Goal: Task Accomplishment & Management: Complete application form

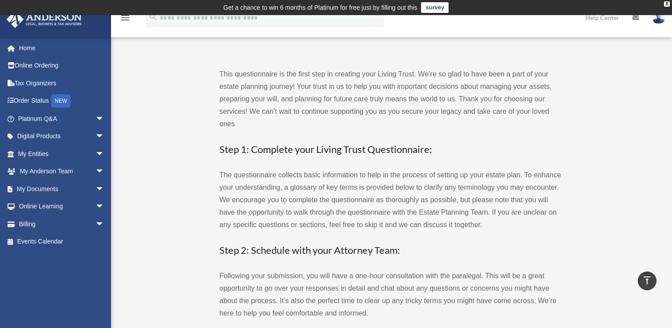
scroll to position [1023, 0]
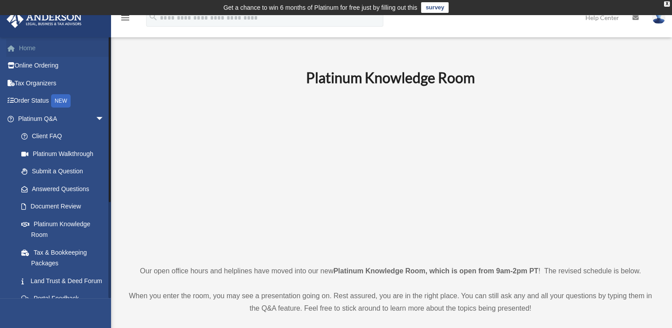
click at [32, 50] on link "Home" at bounding box center [62, 48] width 112 height 18
click at [96, 118] on span "arrow_drop_down" at bounding box center [105, 119] width 18 height 18
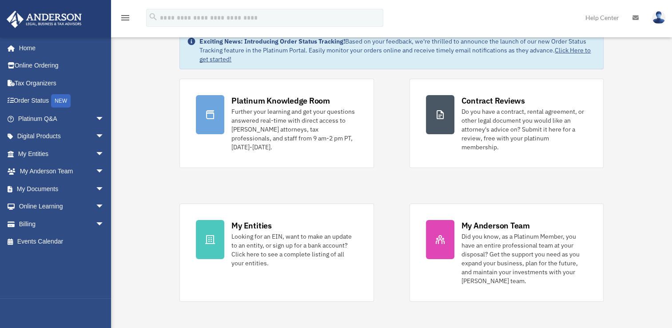
scroll to position [44, 0]
click at [183, 175] on div "Platinum Knowledge Room Further your learning and get your questions answered r…" at bounding box center [392, 189] width 424 height 223
click at [299, 172] on div "Platinum Knowledge Room Further your learning and get your questions answered r…" at bounding box center [392, 189] width 424 height 223
click at [422, 171] on div "Platinum Knowledge Room Further your learning and get your questions answered r…" at bounding box center [392, 189] width 424 height 223
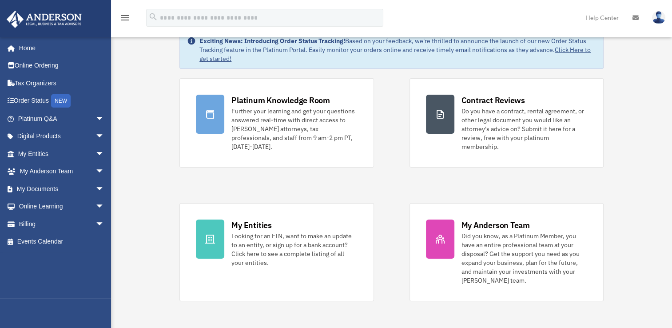
click at [398, 184] on div "Platinum Knowledge Room Further your learning and get your questions answered r…" at bounding box center [392, 189] width 424 height 223
drag, startPoint x: 274, startPoint y: 184, endPoint x: 199, endPoint y: 182, distance: 74.7
click at [274, 184] on div "Platinum Knowledge Room Further your learning and get your questions answered r…" at bounding box center [392, 189] width 424 height 223
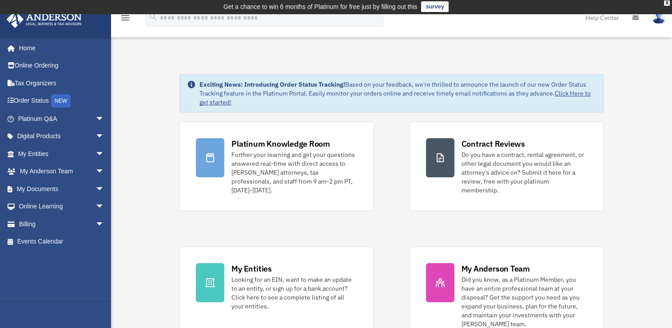
scroll to position [0, 0]
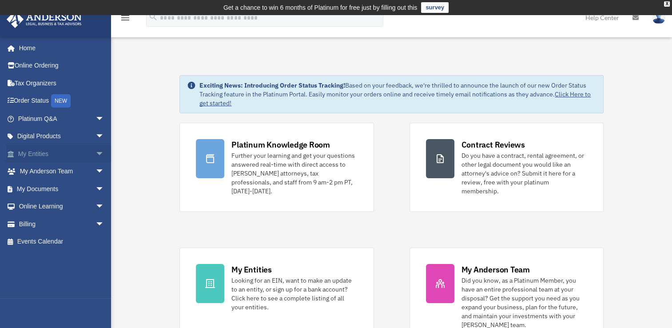
click at [96, 154] on span "arrow_drop_down" at bounding box center [105, 154] width 18 height 18
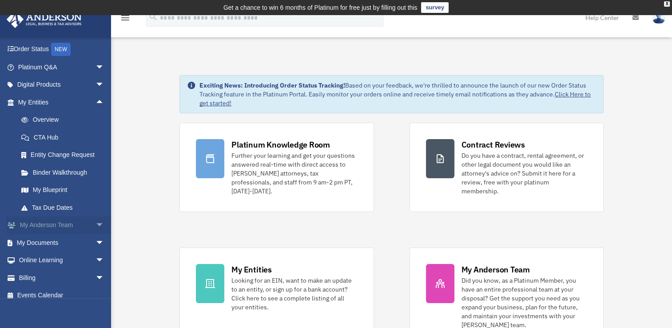
scroll to position [59, 0]
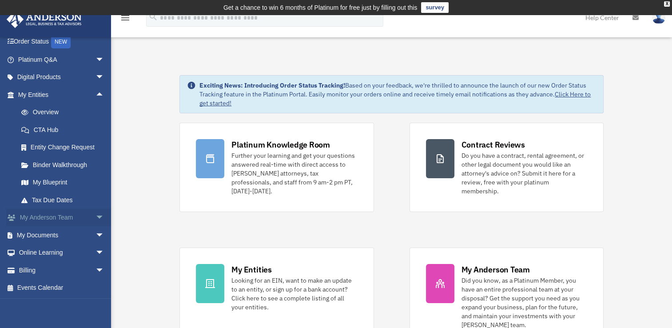
click at [96, 218] on span "arrow_drop_down" at bounding box center [105, 218] width 18 height 18
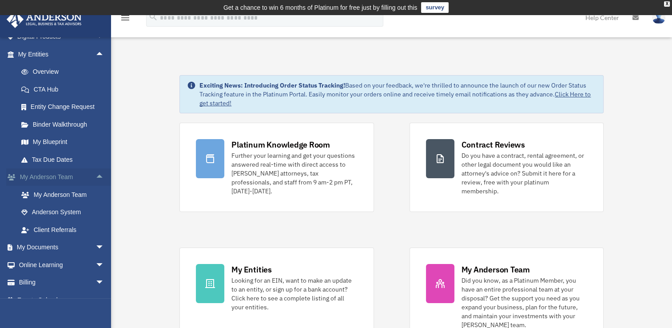
scroll to position [112, 0]
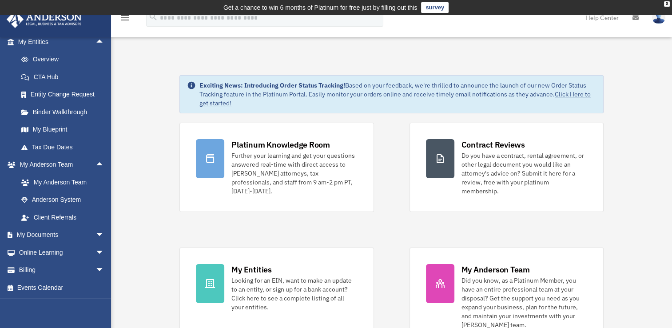
click at [66, 182] on link "My Anderson Team" at bounding box center [64, 182] width 105 height 18
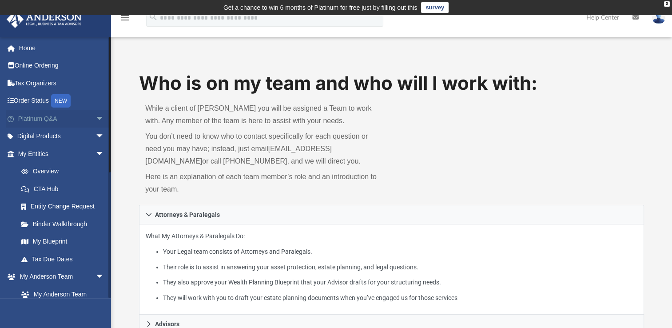
click at [96, 118] on span "arrow_drop_down" at bounding box center [105, 119] width 18 height 18
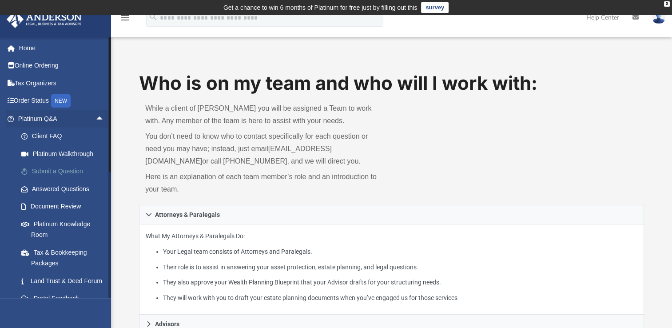
click at [57, 172] on link "Submit a Question" at bounding box center [64, 172] width 105 height 18
click at [50, 170] on link "Submit a Question" at bounding box center [64, 172] width 105 height 18
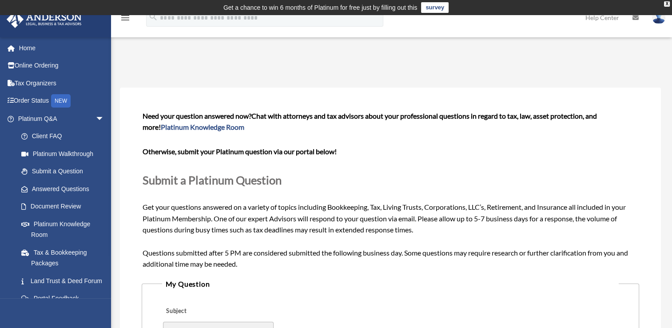
click at [430, 134] on p at bounding box center [391, 139] width 496 height 12
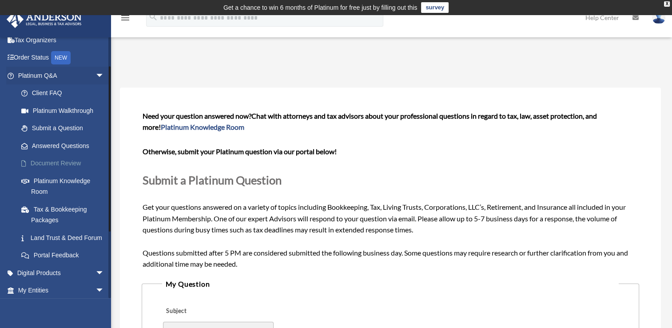
scroll to position [44, 0]
click at [40, 188] on link "Platinum Knowledge Room" at bounding box center [64, 185] width 105 height 28
click at [67, 180] on link "Platinum Knowledge Room" at bounding box center [64, 185] width 105 height 28
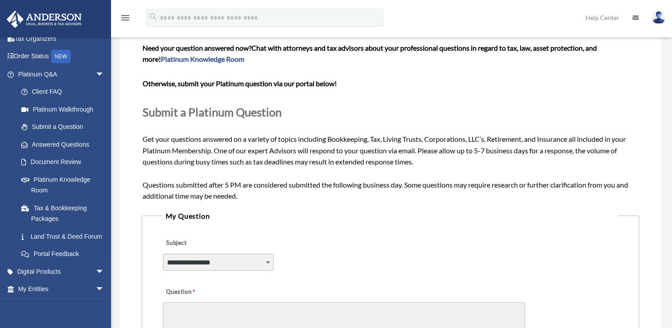
scroll to position [178, 0]
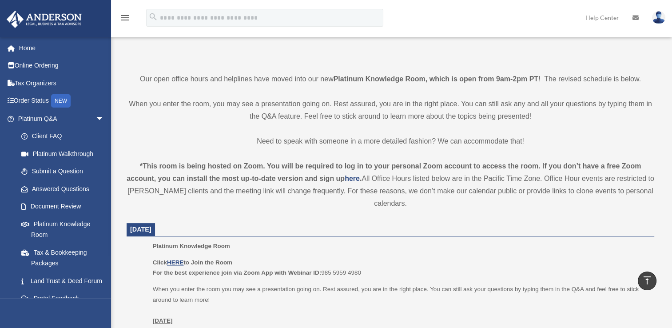
scroll to position [459, 0]
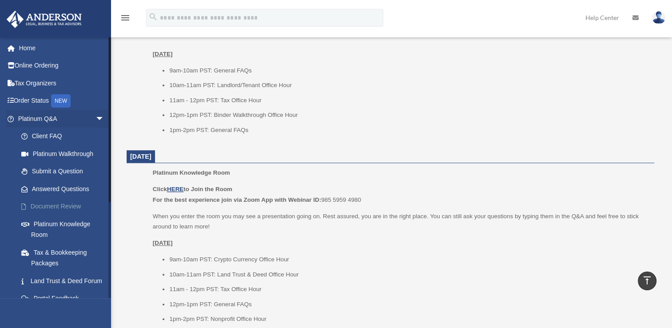
click at [59, 200] on link "Document Review" at bounding box center [64, 207] width 105 height 18
click at [59, 204] on link "Document Review" at bounding box center [64, 207] width 105 height 18
click at [63, 207] on link "Document Review" at bounding box center [64, 207] width 105 height 18
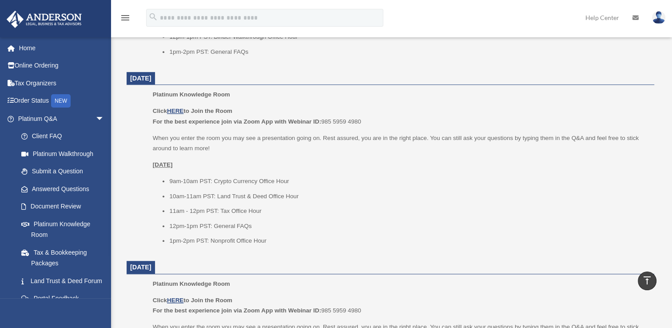
scroll to position [681, 0]
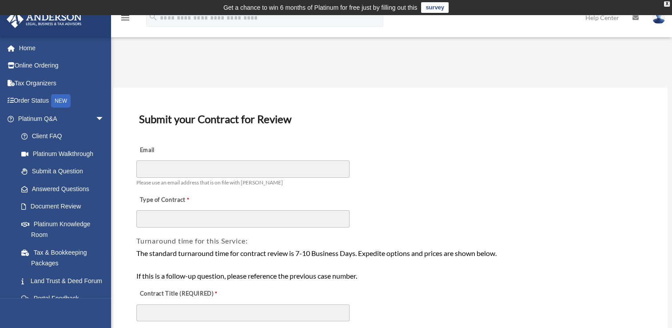
click at [372, 142] on div "Email Please use an email address that is on file with [PERSON_NAME]" at bounding box center [391, 164] width 510 height 50
click at [23, 50] on link "Home" at bounding box center [62, 48] width 112 height 18
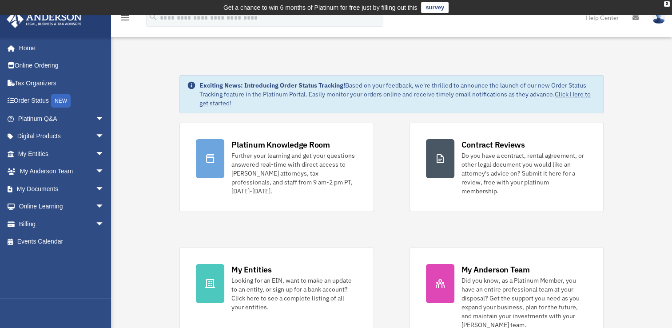
click at [378, 161] on div "Platinum Knowledge Room Further your learning and get your questions answered r…" at bounding box center [392, 234] width 424 height 223
